Goal: Find specific page/section: Find specific page/section

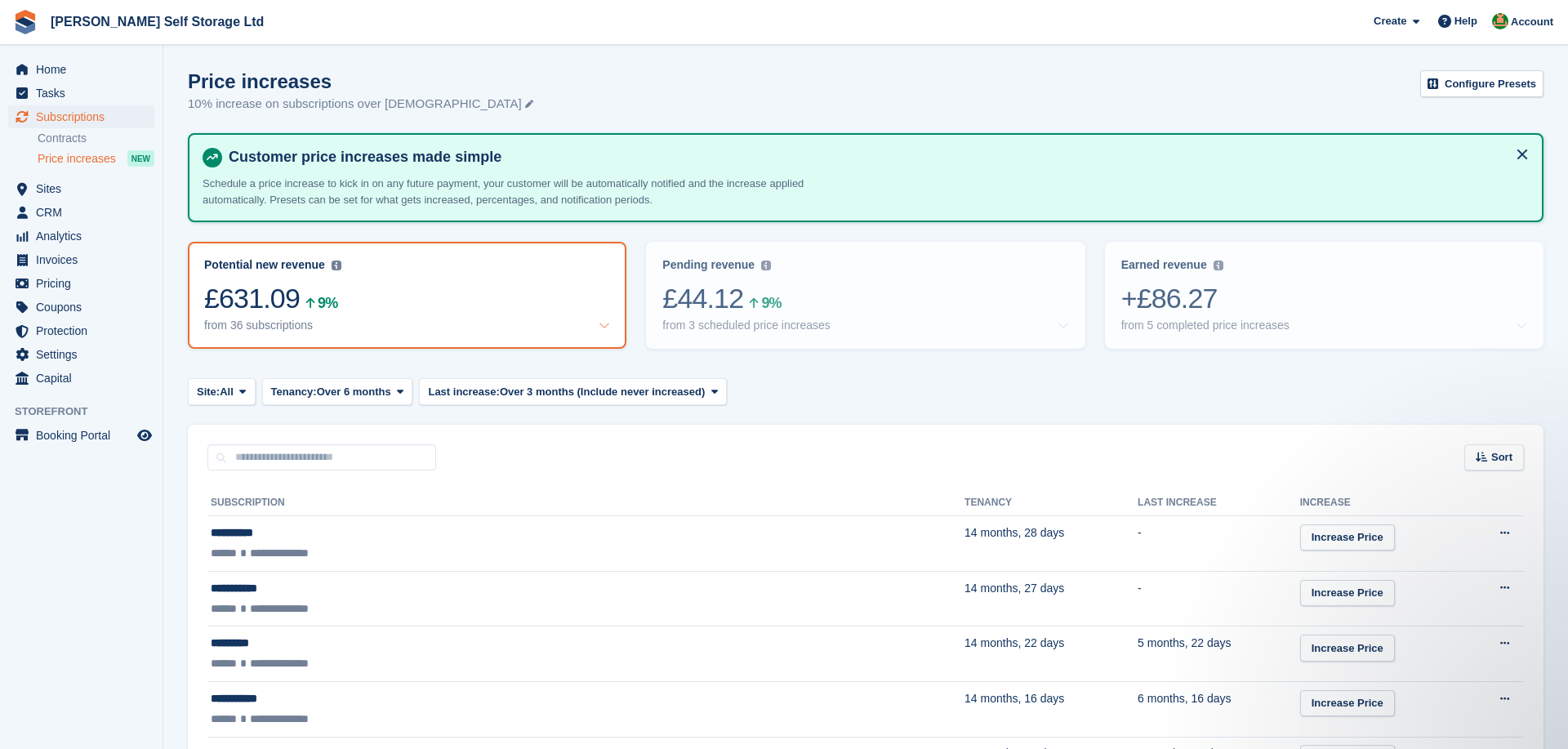
click at [32, 56] on div "Home Tasks Subscriptions Subscriptions Subscriptions Contracts Price increases …" at bounding box center [81, 221] width 163 height 339
click at [52, 70] on span "Home" at bounding box center [85, 70] width 98 height 23
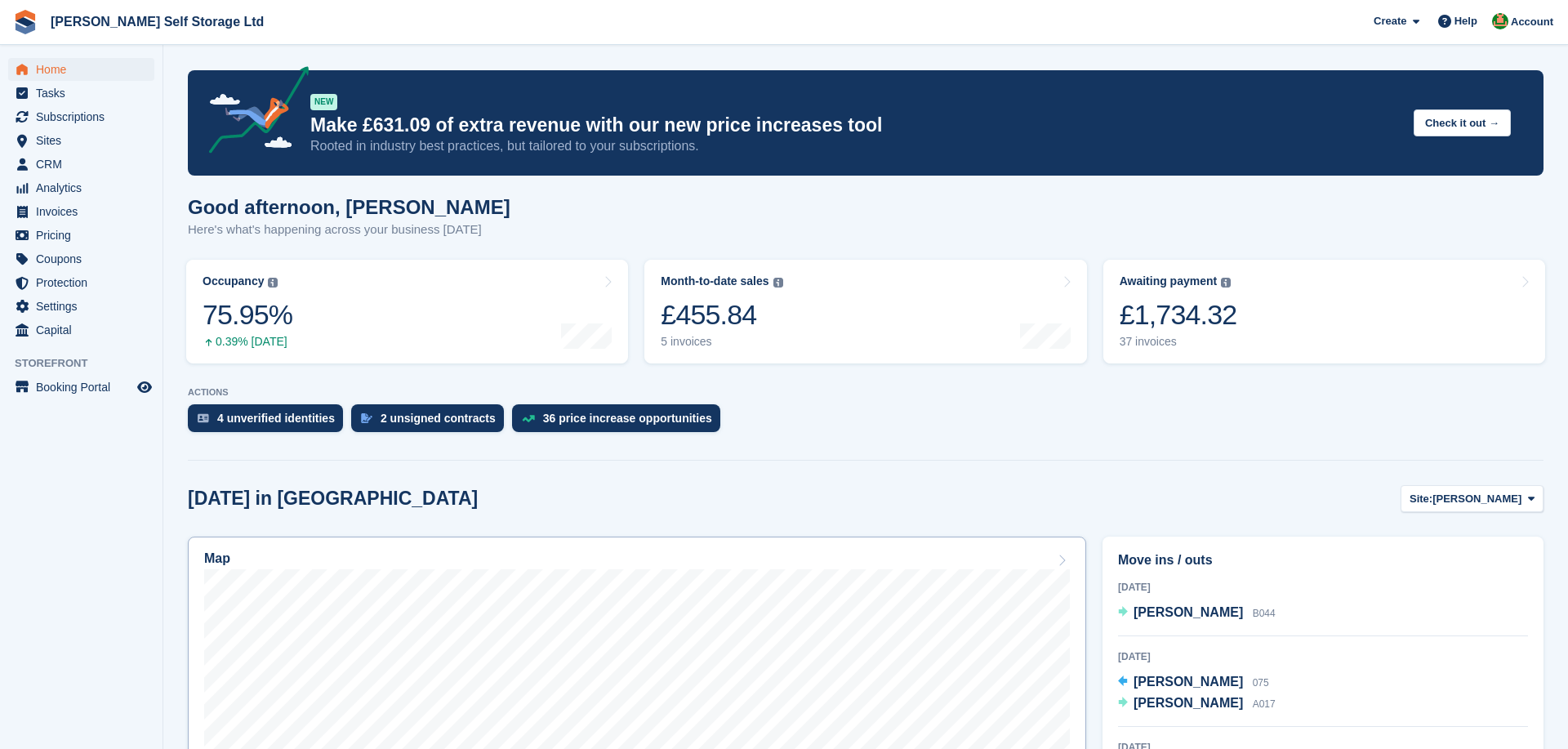
scroll to position [189, 0]
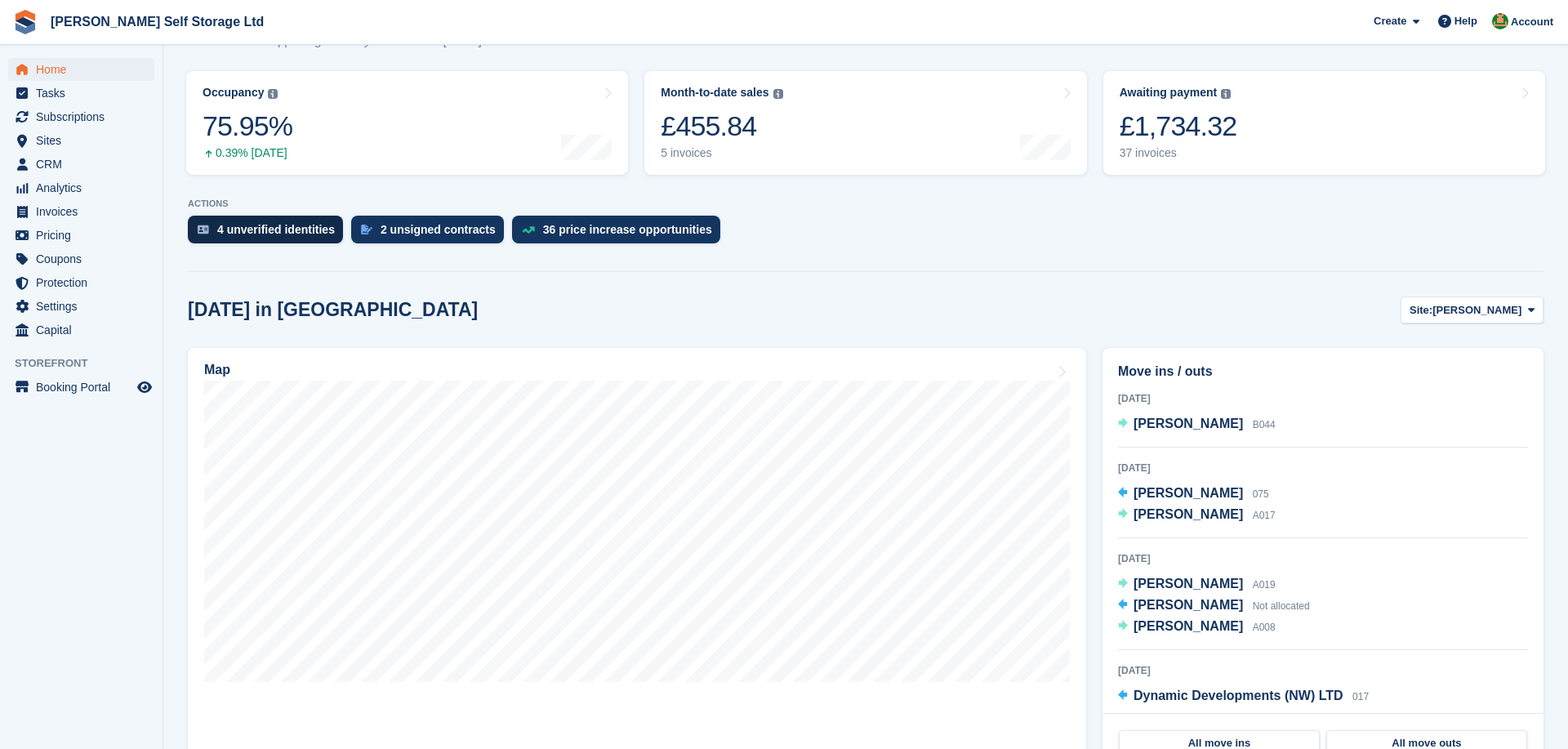
click at [292, 232] on div "4 unverified identities" at bounding box center [276, 230] width 118 height 13
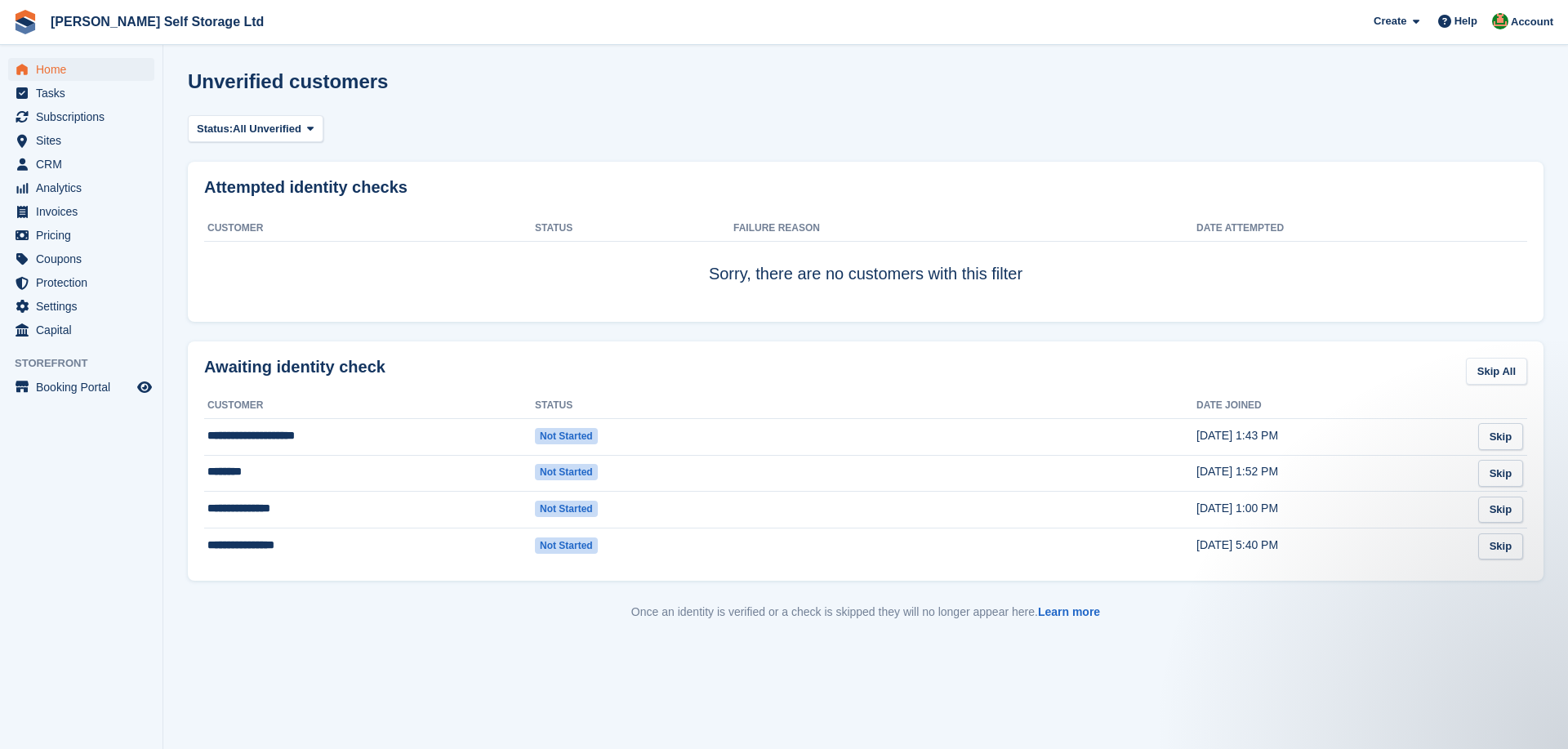
click at [79, 75] on span "Home" at bounding box center [85, 70] width 98 height 23
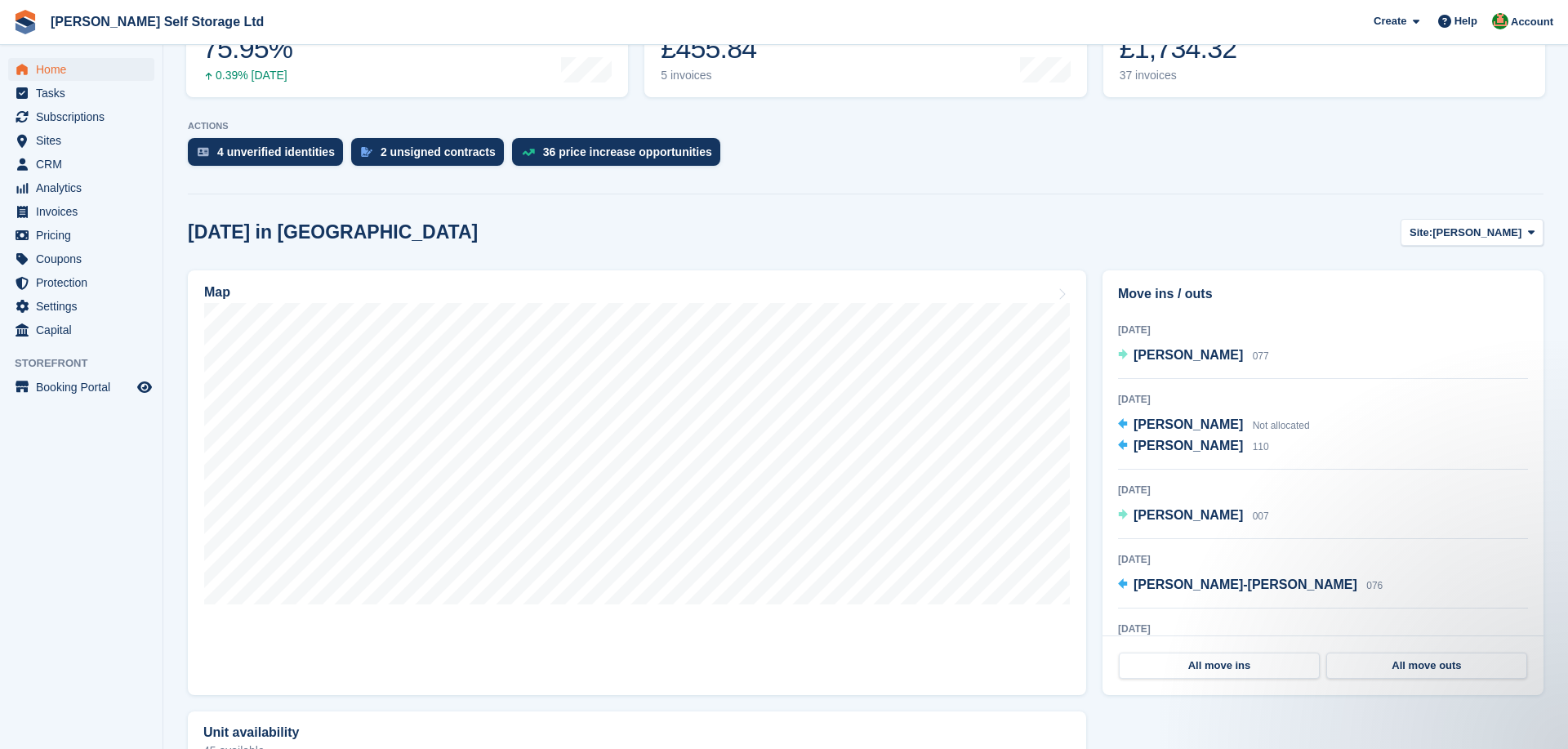
scroll to position [336, 0]
click at [1094, 431] on div "Move ins / outs Today Michelle smith B044 3 Oct 2025 Emma berry 075 Kerhys sowe…" at bounding box center [1323, 483] width 458 height 442
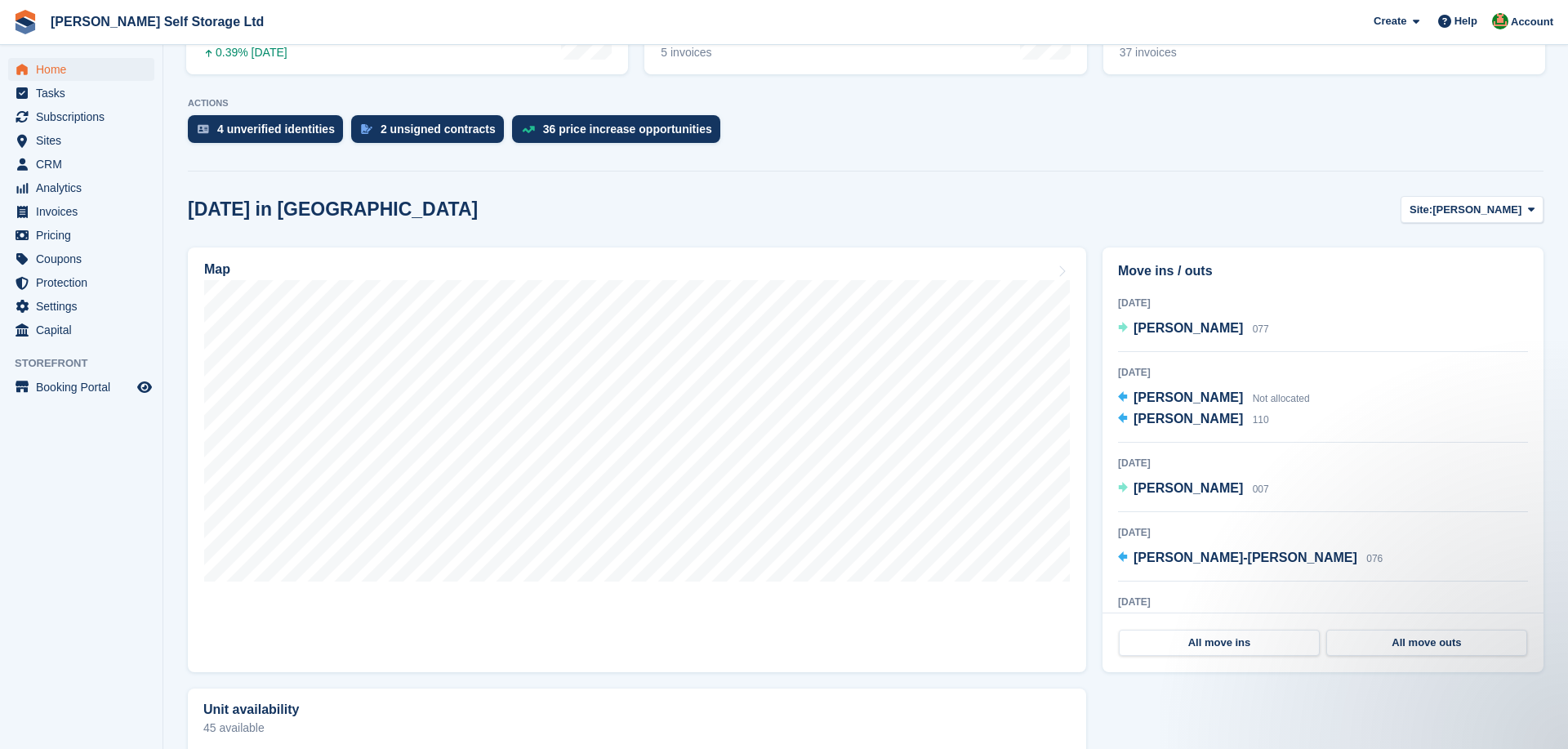
scroll to position [292, 0]
